Goal: Navigation & Orientation: Go to known website

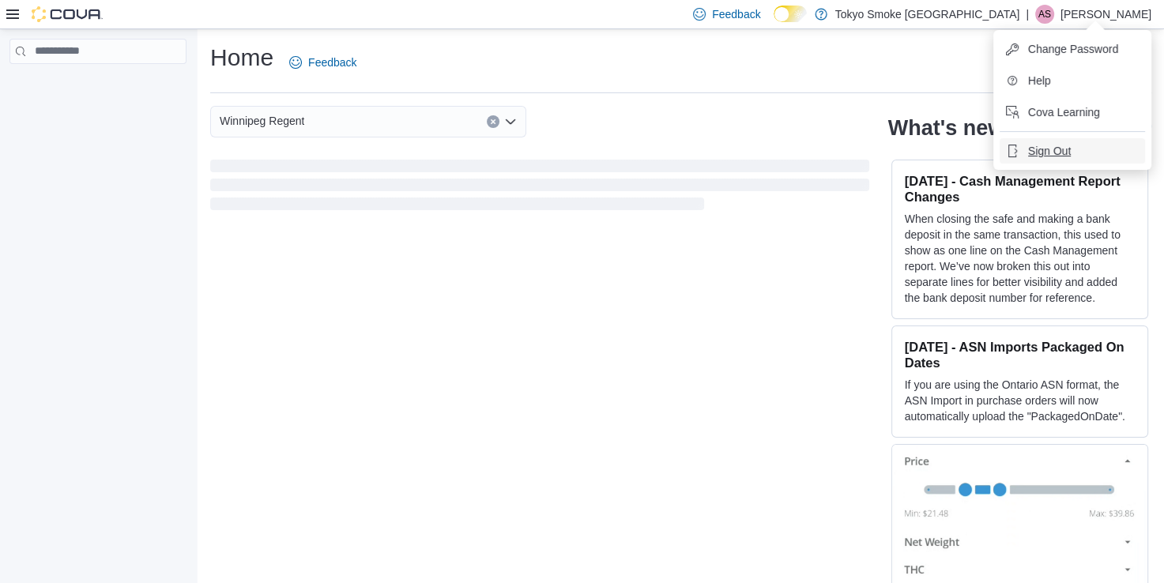
click at [1069, 149] on span "Sign Out" at bounding box center [1049, 151] width 43 height 16
